Goal: Find specific page/section: Find specific page/section

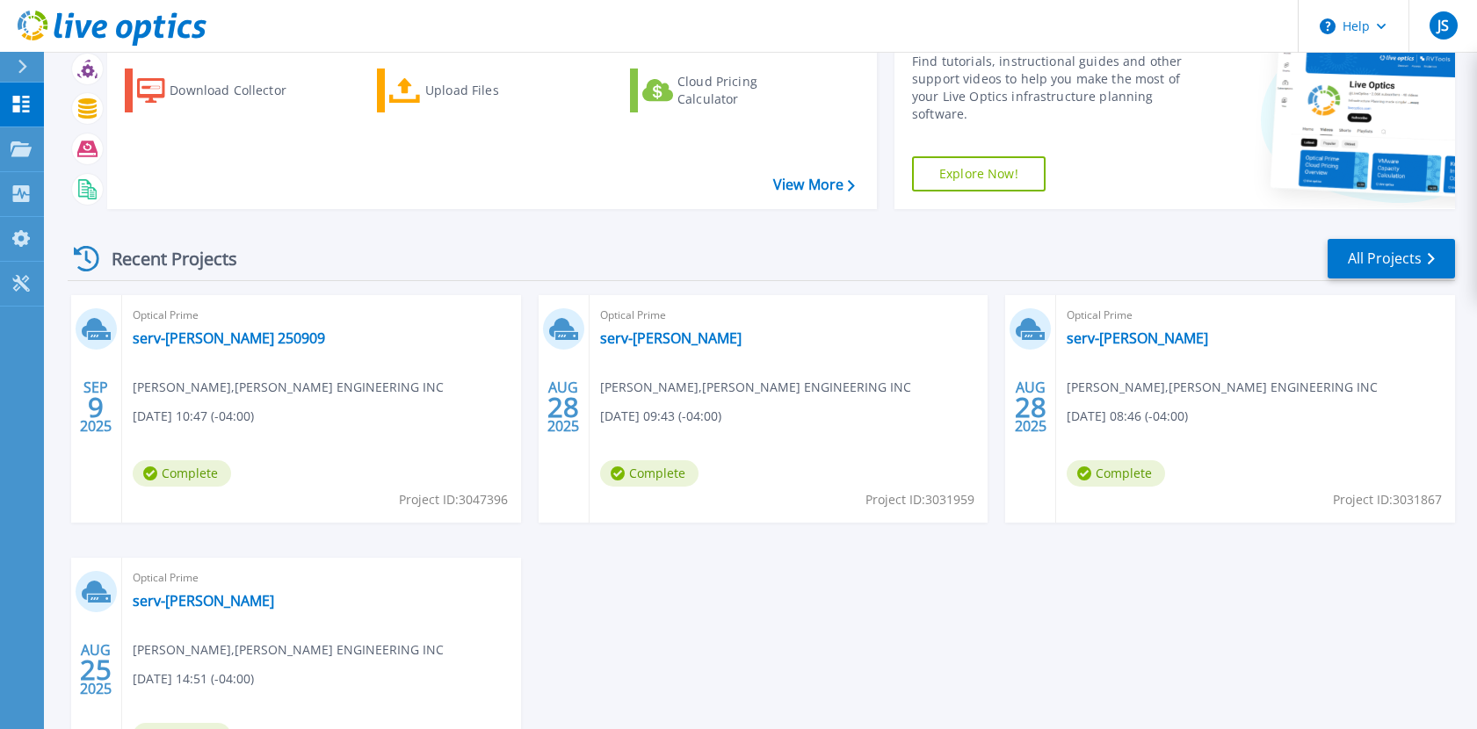
scroll to position [176, 0]
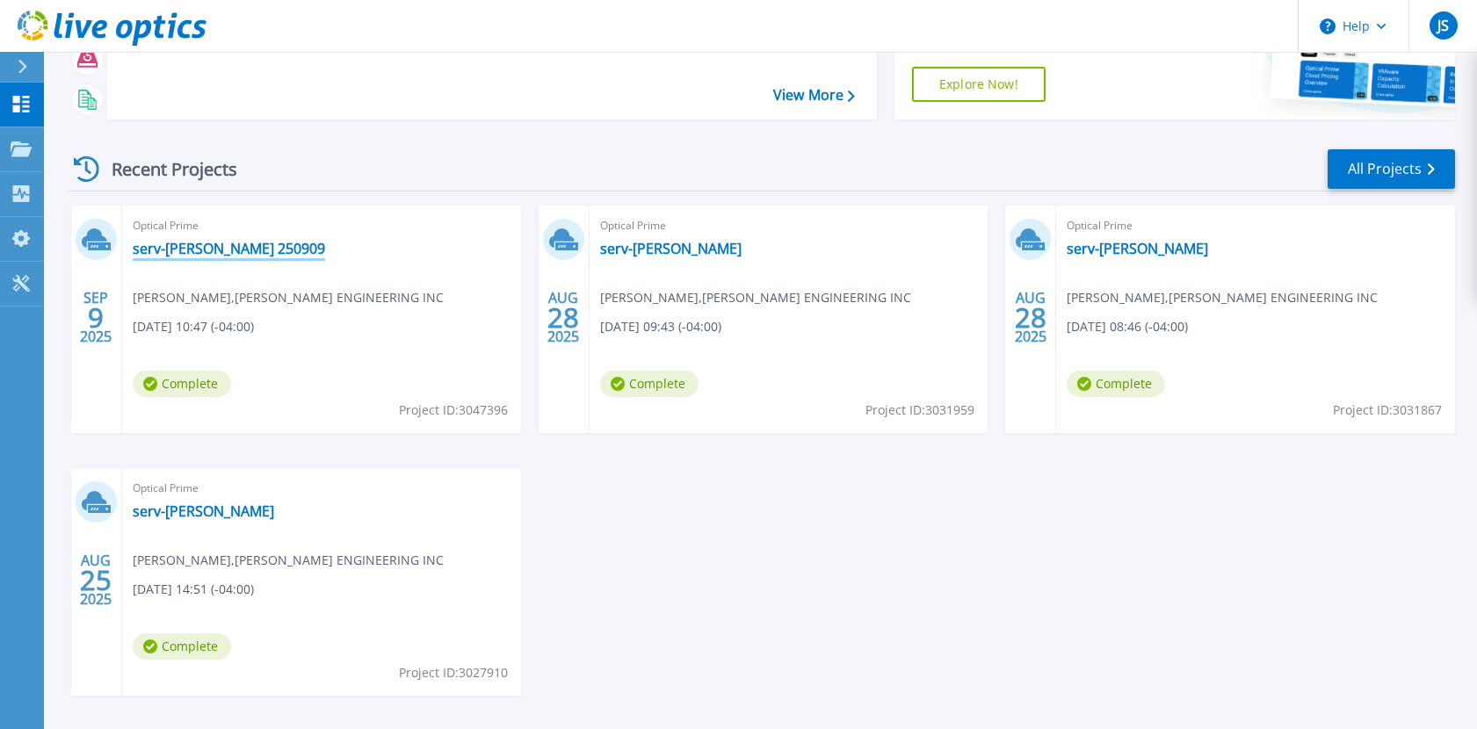
click at [196, 256] on link "serv-[PERSON_NAME] 250909" at bounding box center [229, 249] width 192 height 18
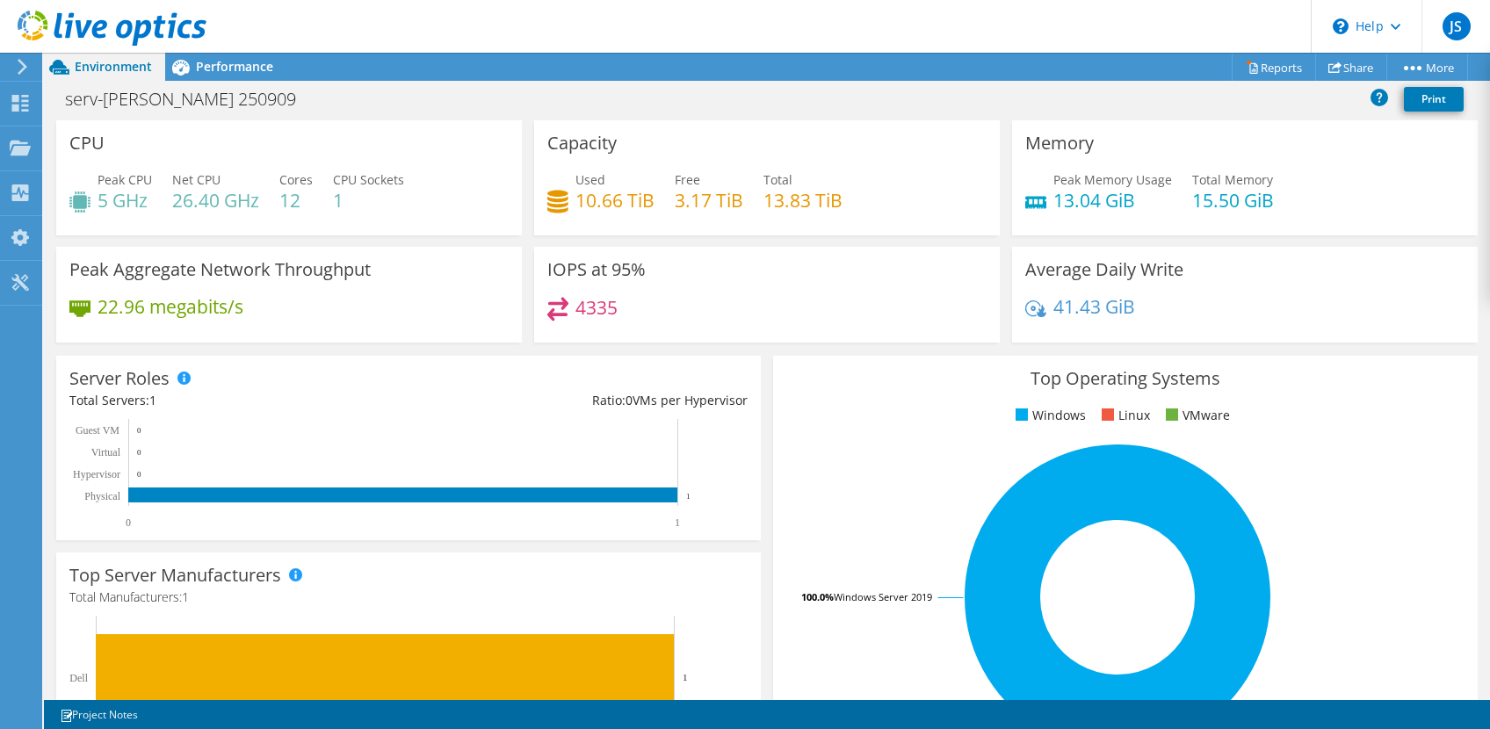
click at [1417, 556] on rect at bounding box center [1117, 597] width 662 height 307
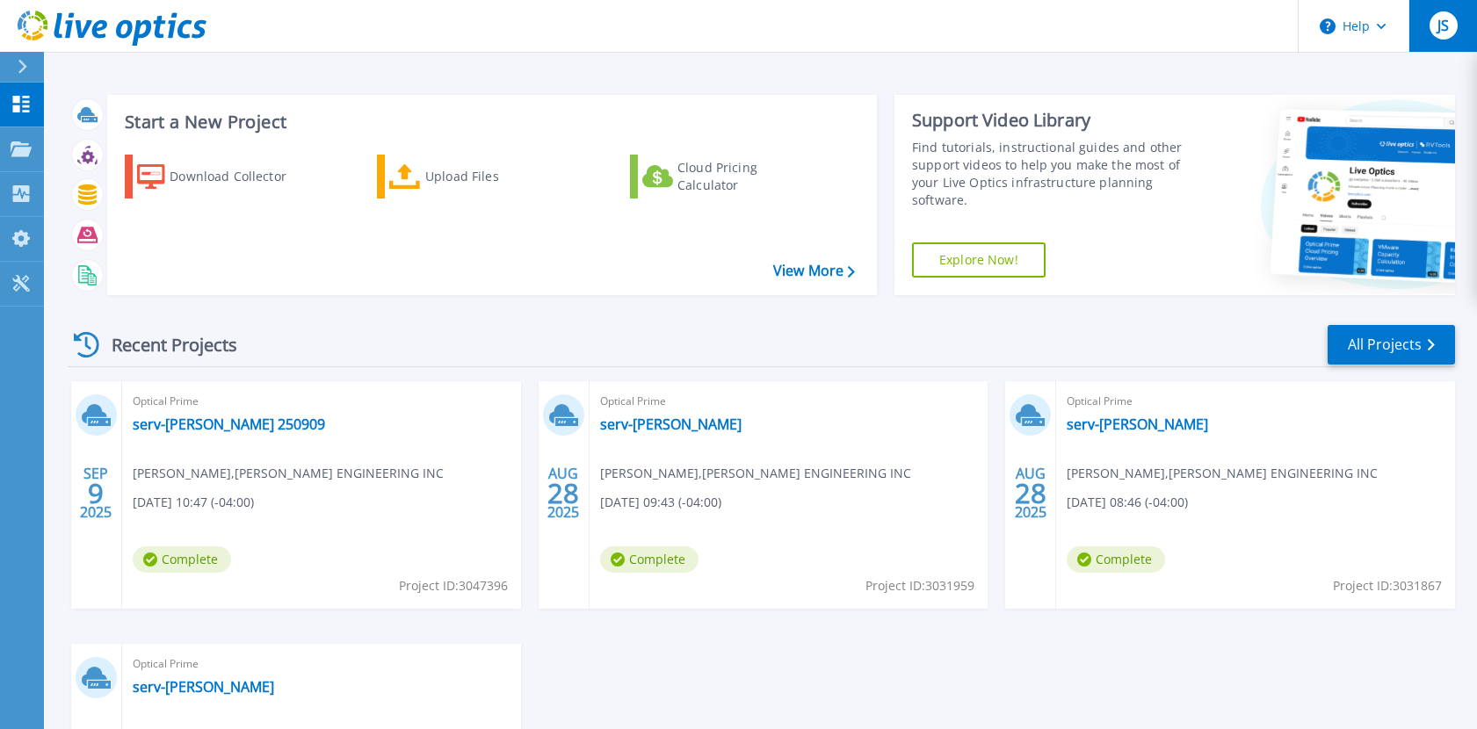
click at [1438, 32] on span "JS" at bounding box center [1442, 25] width 11 height 14
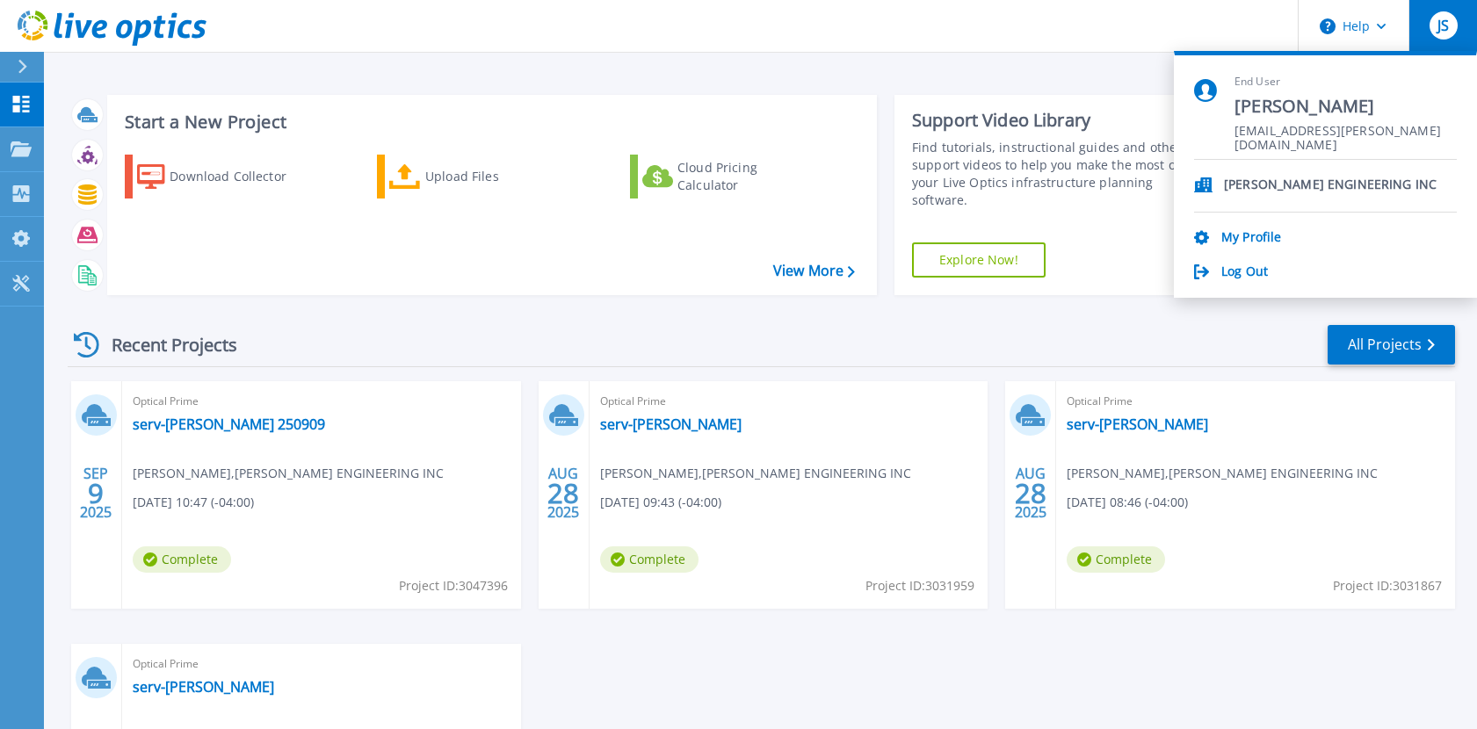
click at [1030, 18] on header "Help JS End User Joseph Stillman jstillman@sharpe-eng.com SHARPE ENGINEERING IN…" at bounding box center [738, 26] width 1477 height 53
